Goal: Feedback & Contribution: Leave review/rating

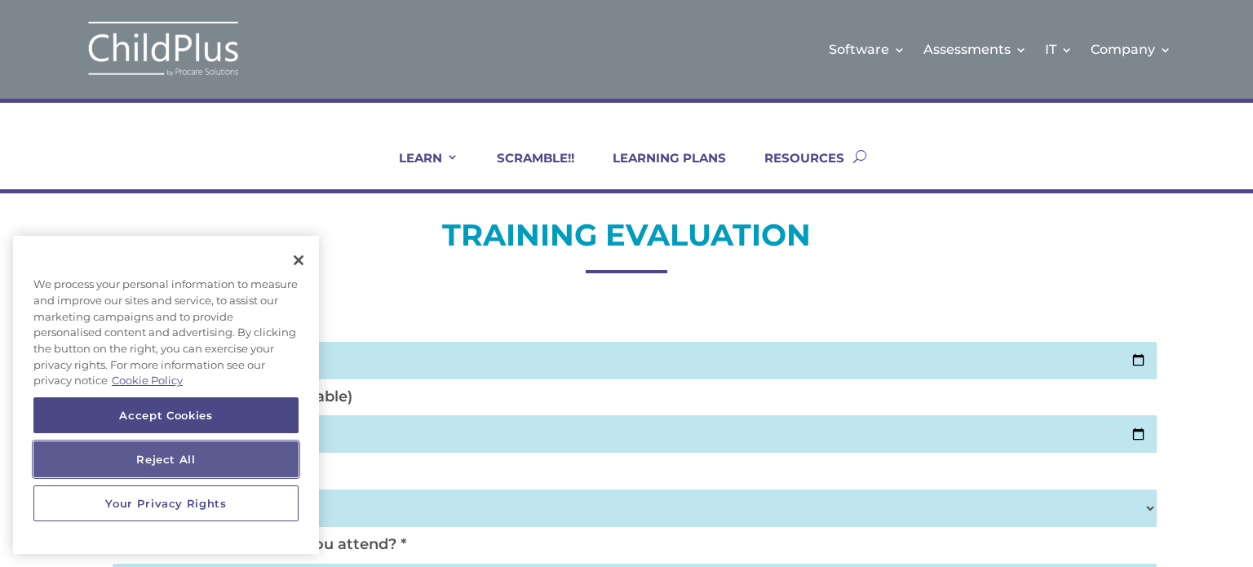
click at [235, 466] on button "Reject All" at bounding box center [165, 459] width 265 height 36
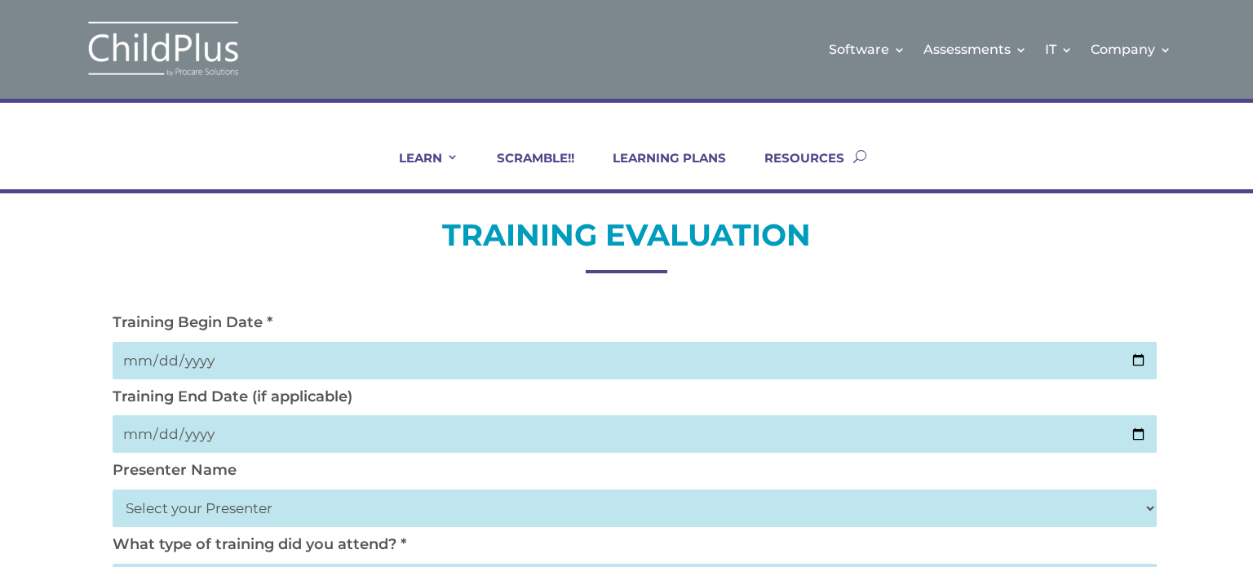
drag, startPoint x: 1145, startPoint y: 365, endPoint x: 838, endPoint y: 358, distance: 306.7
click at [838, 358] on input "date" at bounding box center [635, 361] width 1044 height 38
click at [1138, 358] on input "date" at bounding box center [635, 361] width 1044 height 38
type input "[DATE]"
click at [1145, 427] on input "date" at bounding box center [635, 434] width 1044 height 38
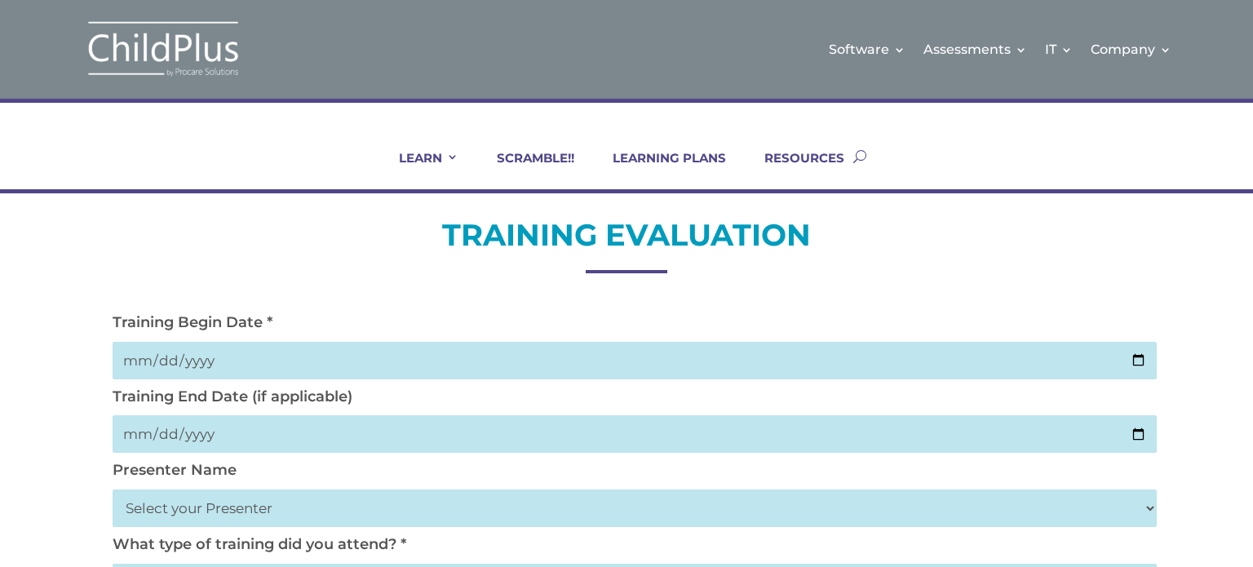
type input "[DATE]"
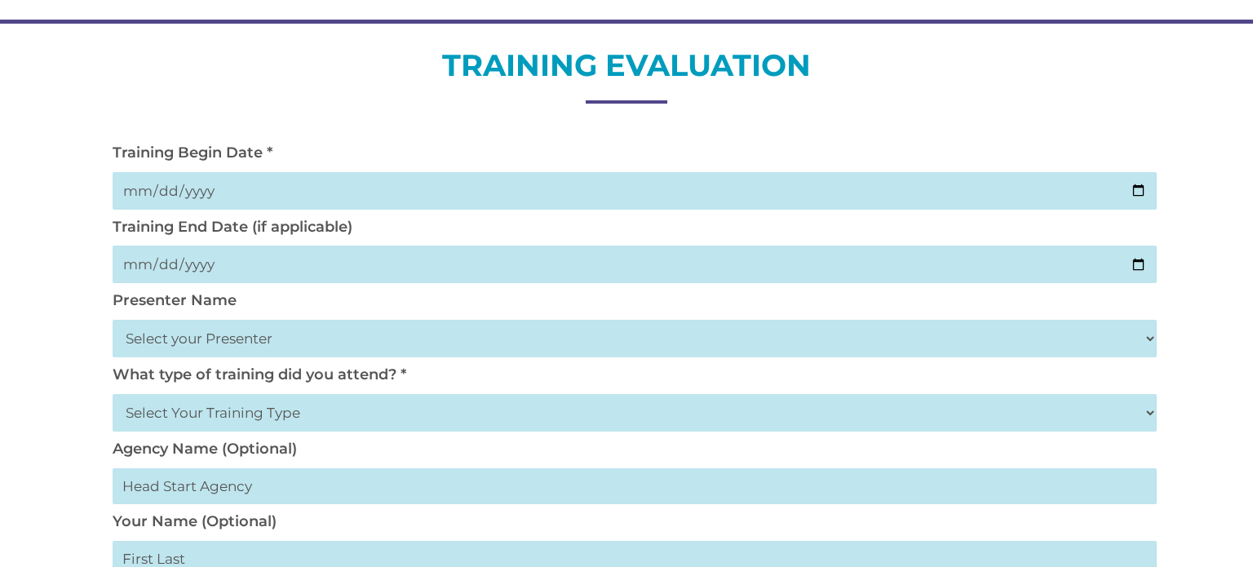
scroll to position [176, 0]
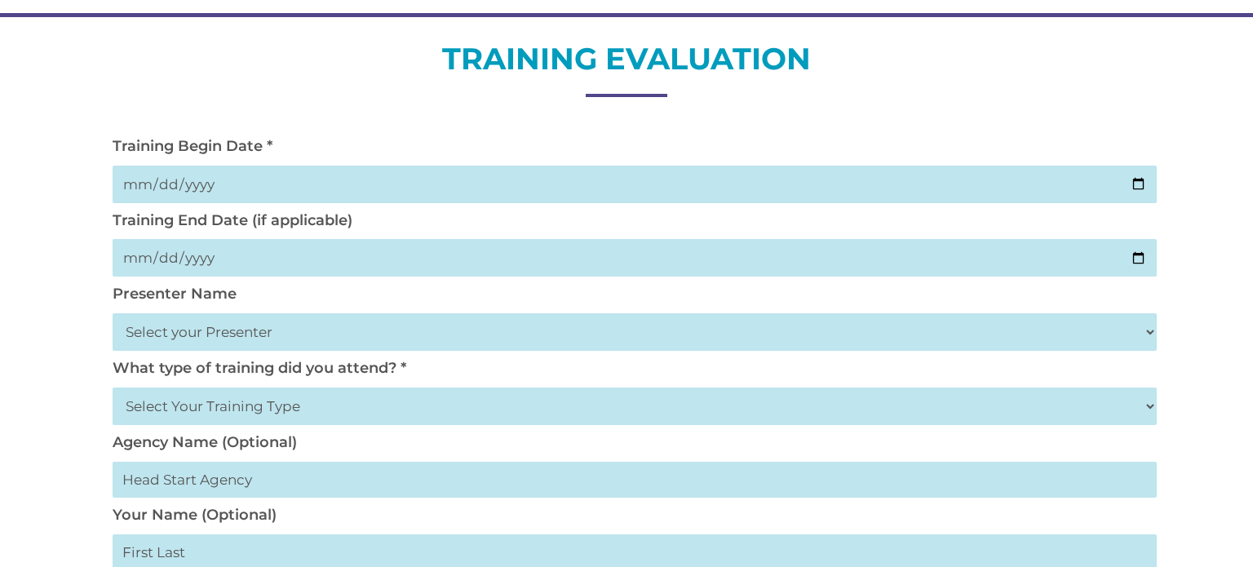
click at [1149, 328] on select "Select your Presenter [PERSON_NAME] [PERSON_NAME] [PERSON_NAME] [PERSON_NAME] […" at bounding box center [635, 332] width 1044 height 38
select select "[PERSON_NAME]"
click at [113, 313] on select "Select your Presenter [PERSON_NAME] [PERSON_NAME] [PERSON_NAME] [PERSON_NAME] […" at bounding box center [635, 332] width 1044 height 38
click at [297, 400] on select "Select Your Training Type On-site (at your agency) Virtual Visit Live Group Web…" at bounding box center [635, 406] width 1044 height 38
select select "On-site (at your agency)"
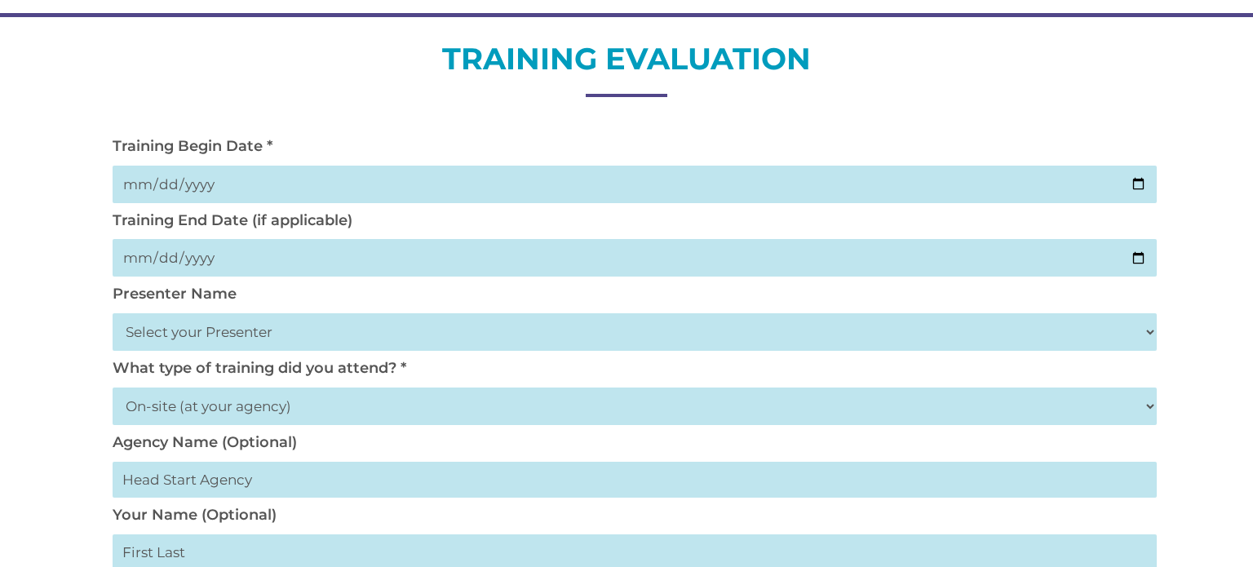
click at [113, 387] on select "Select Your Training Type On-site (at your agency) Virtual Visit Live Group Web…" at bounding box center [635, 406] width 1044 height 38
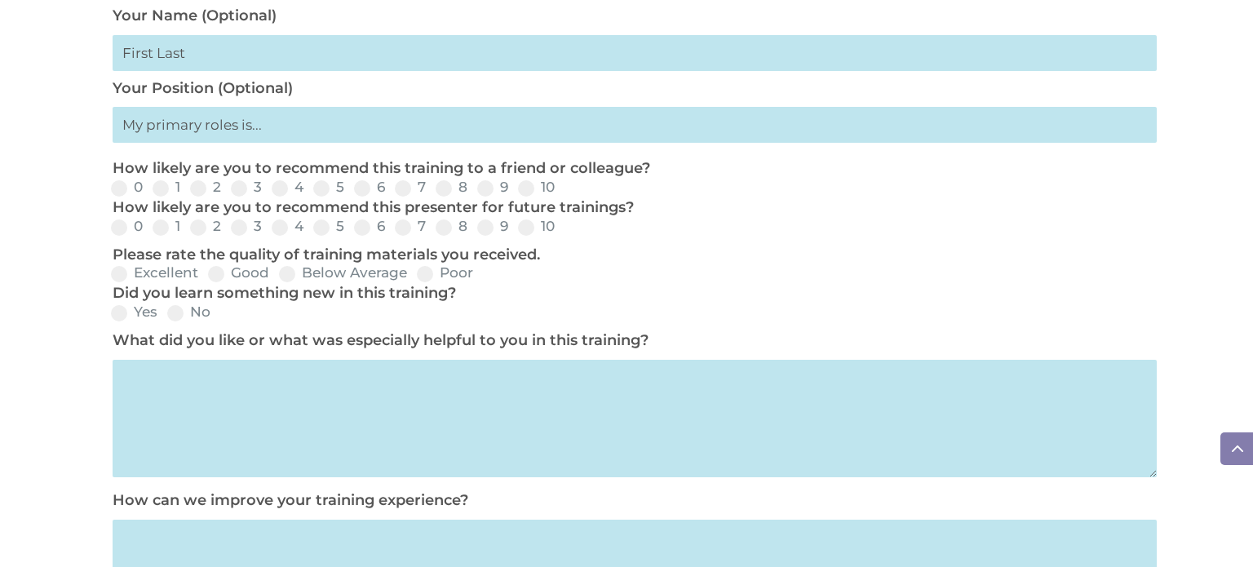
scroll to position [669, 0]
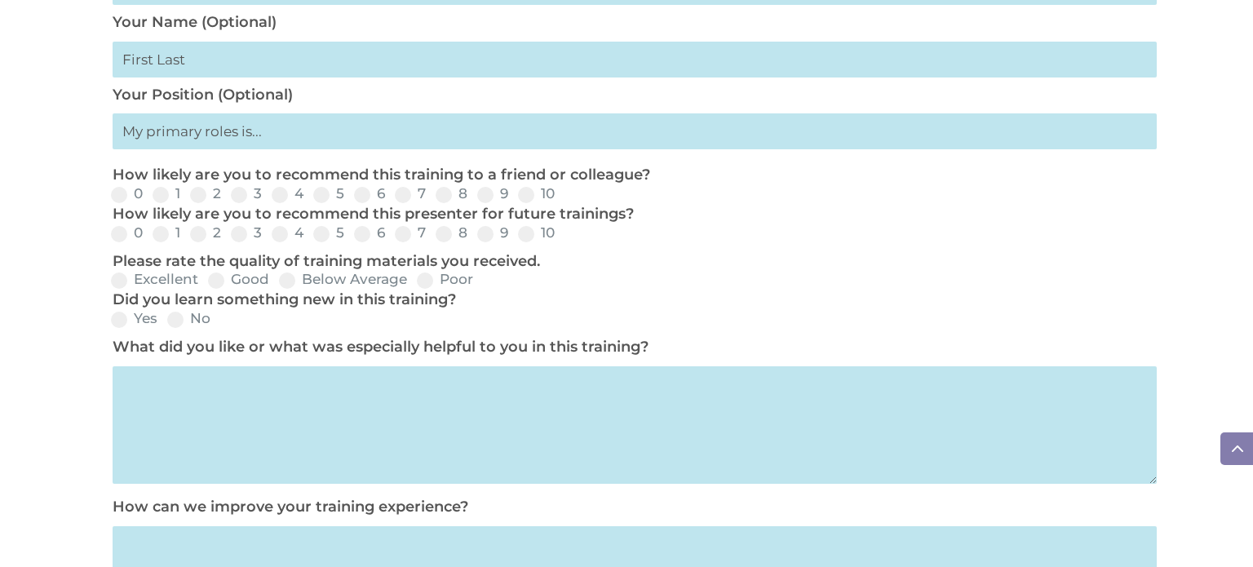
click at [167, 129] on input "text" at bounding box center [635, 131] width 1044 height 36
type input "Center Director"
click at [480, 201] on span at bounding box center [485, 195] width 16 height 16
click at [516, 201] on input "9" at bounding box center [521, 200] width 11 height 11
radio input "true"
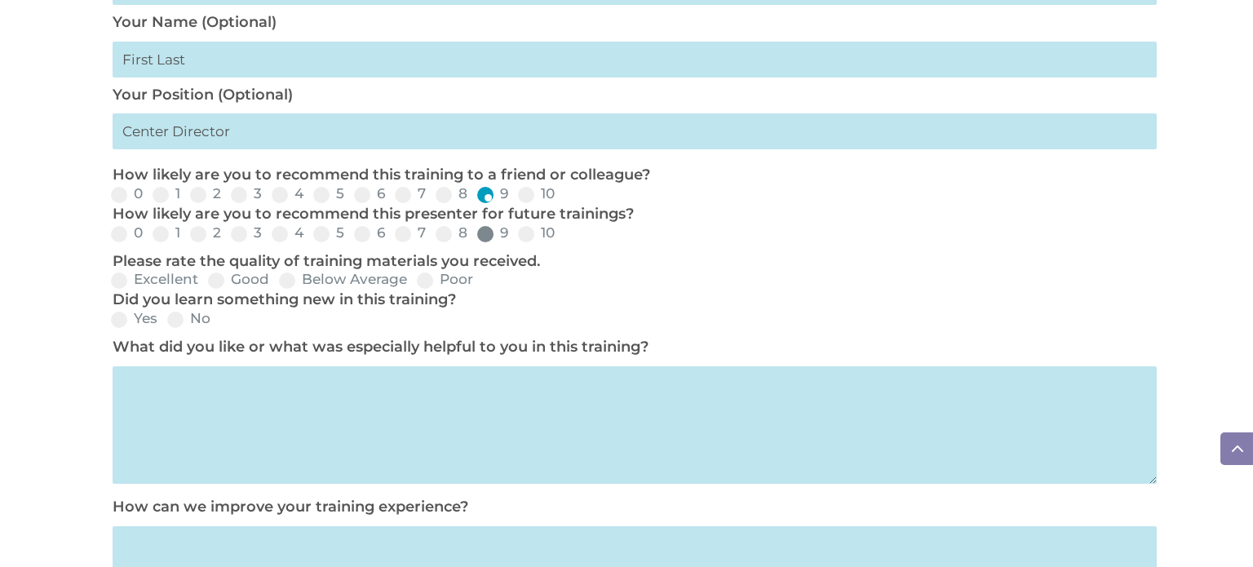
click at [482, 241] on span at bounding box center [485, 234] width 16 height 16
click at [516, 241] on input "9" at bounding box center [521, 239] width 11 height 11
radio input "true"
click at [214, 276] on span at bounding box center [216, 280] width 16 height 16
click at [277, 281] on input "Good" at bounding box center [282, 286] width 11 height 11
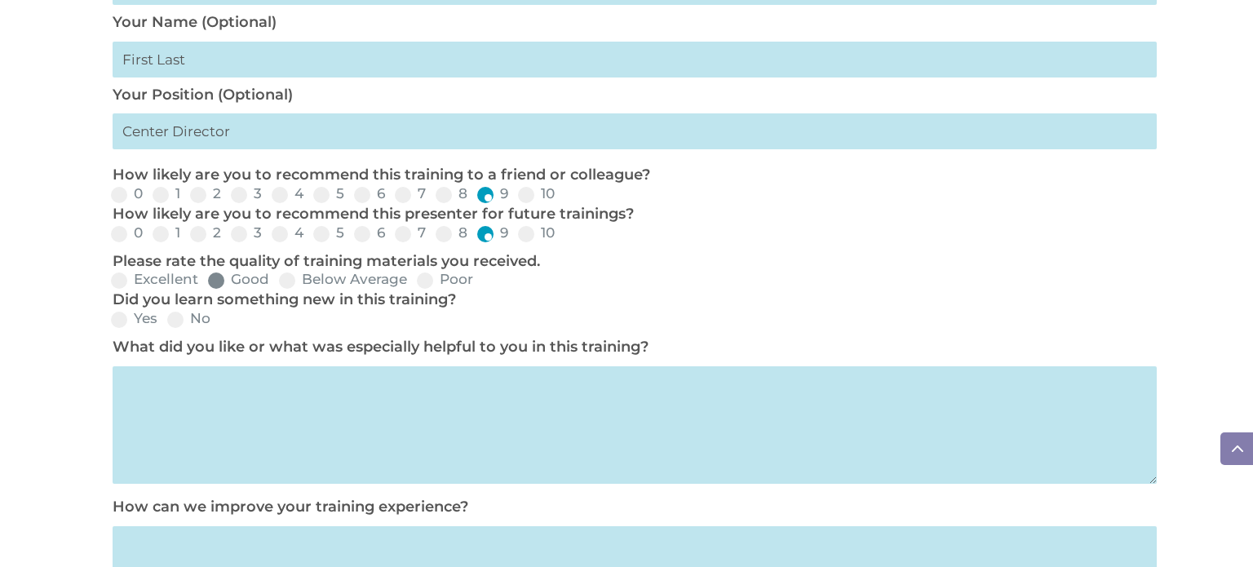
radio input "true"
click at [125, 316] on label "Yes" at bounding box center [134, 319] width 46 height 14
click at [166, 320] on input "Yes" at bounding box center [171, 325] width 11 height 11
radio input "true"
click at [181, 392] on textarea at bounding box center [635, 424] width 1044 height 117
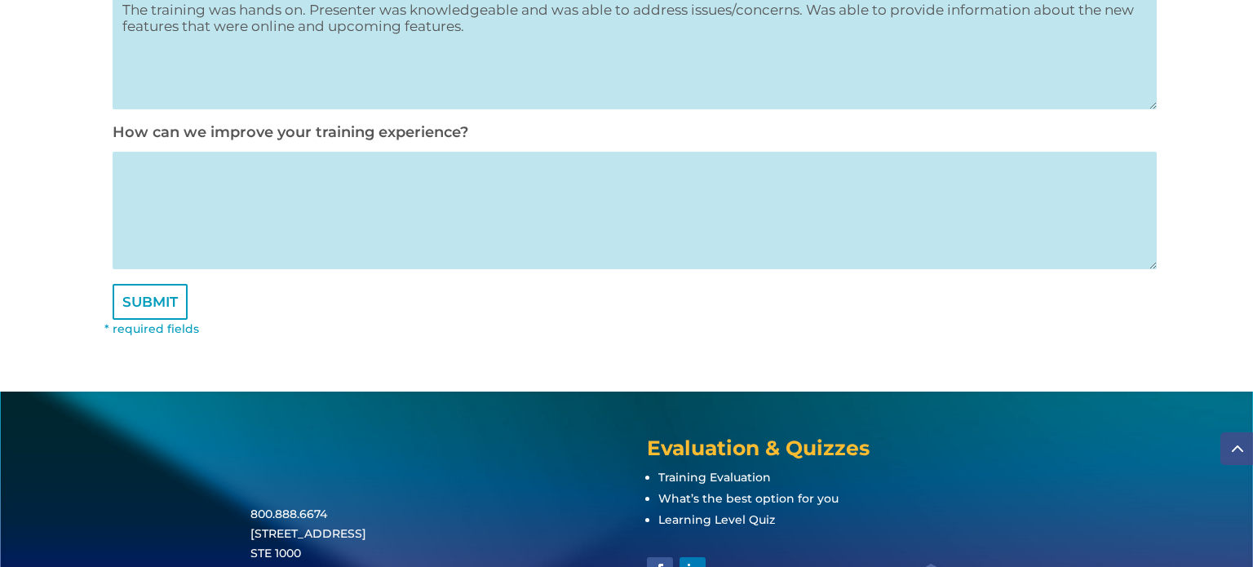
scroll to position [1047, 0]
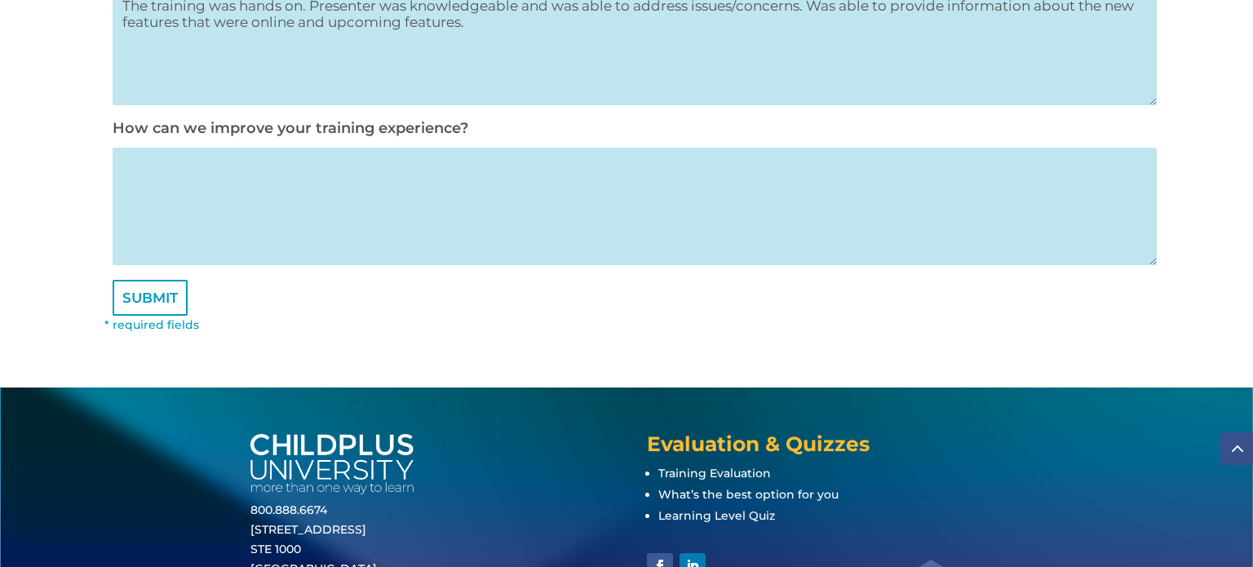
type textarea "The training was hands on. Presenter was knowledgeable and was able to address …"
click at [167, 179] on textarea at bounding box center [635, 206] width 1044 height 117
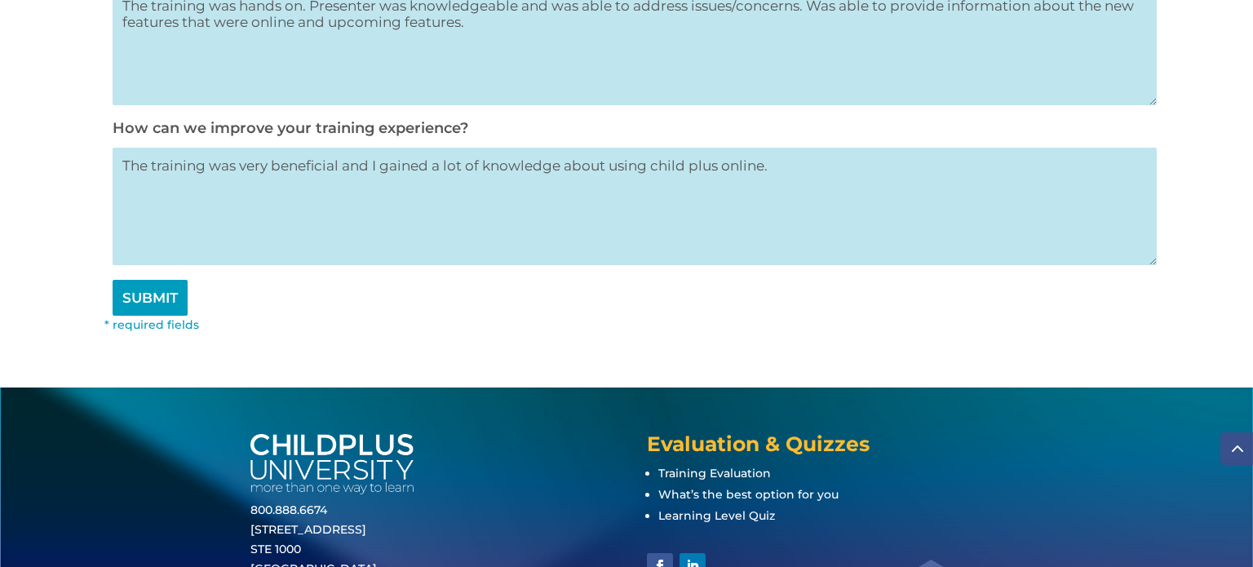
type textarea "The training was very beneficial and I gained a lot of knowledge about using ch…"
click at [134, 309] on input "SUBMIT" at bounding box center [150, 298] width 75 height 36
